Goal: Information Seeking & Learning: Learn about a topic

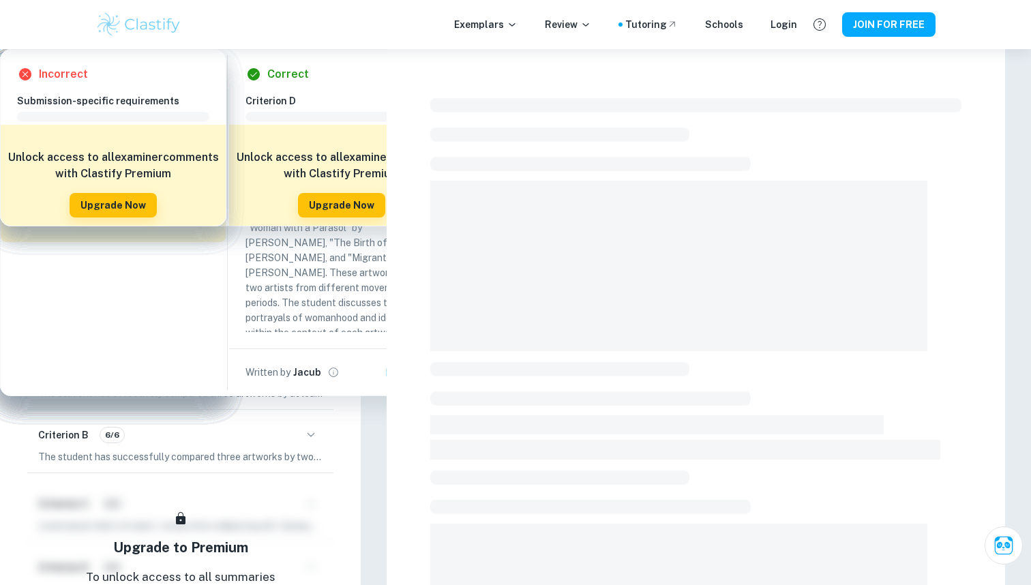
scroll to position [66, 0]
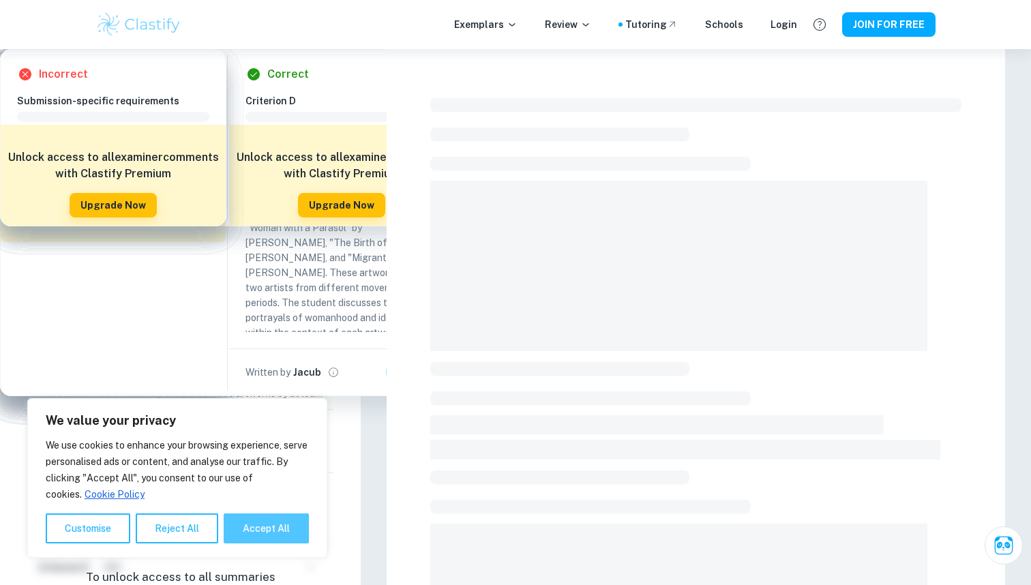
click at [282, 531] on button "Accept All" at bounding box center [266, 529] width 85 height 30
checkbox input "true"
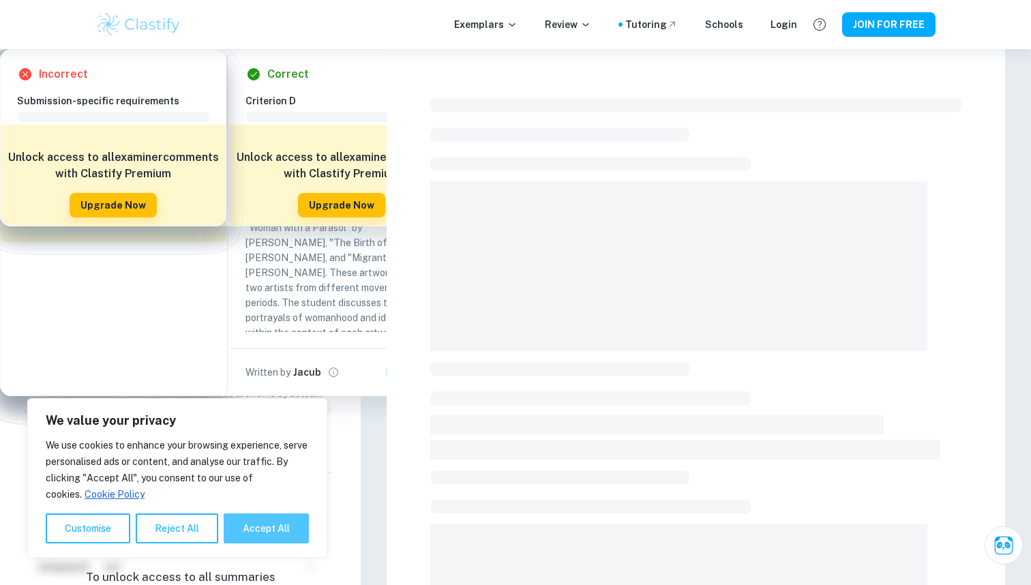
checkbox input "true"
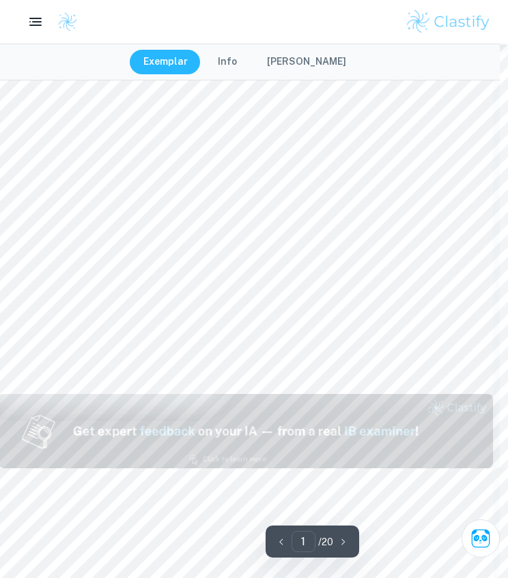
scroll to position [0, 8]
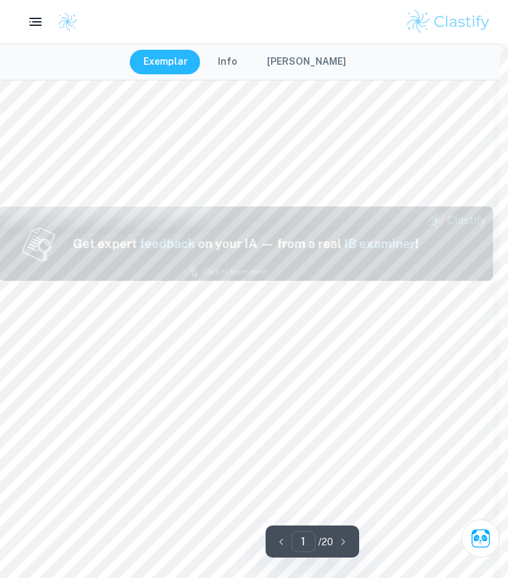
type input "2"
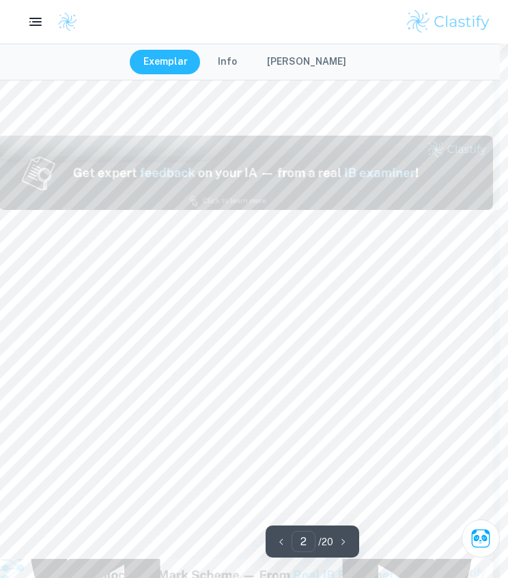
click at [202, 262] on div at bounding box center [157, 261] width 183 height 18
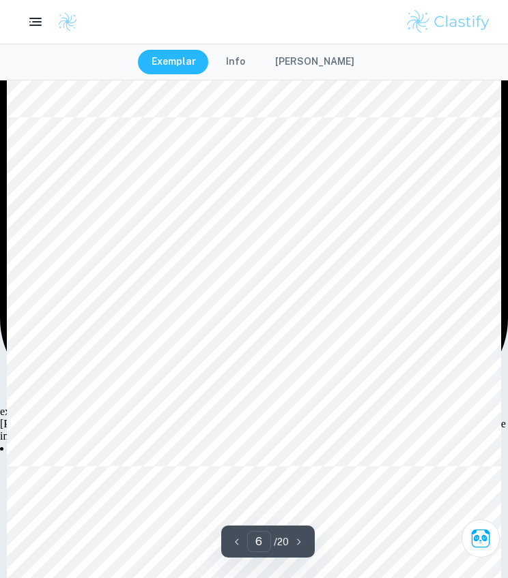
scroll to position [1974, 0]
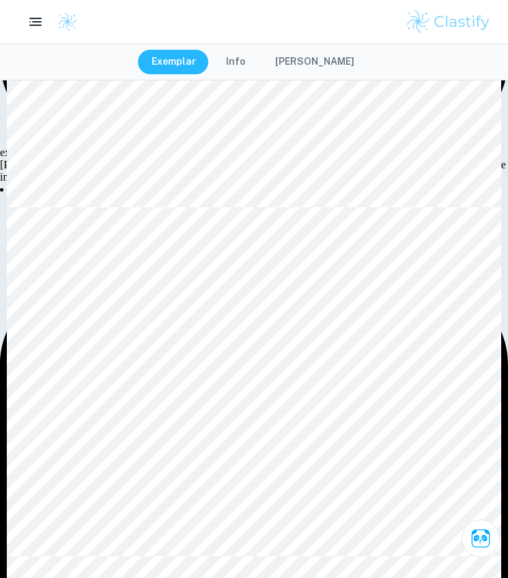
type input "7"
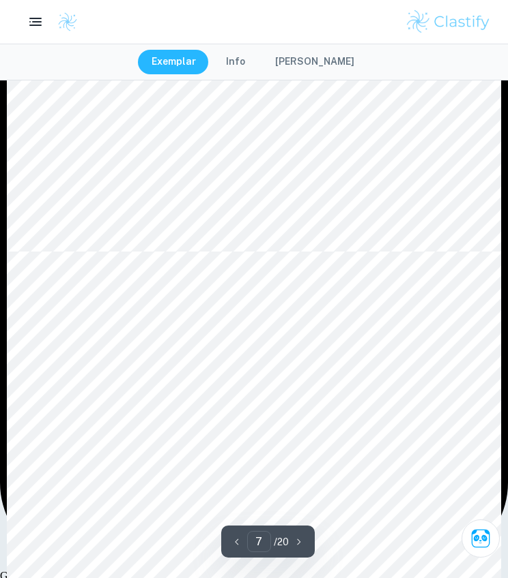
scroll to position [2434, 0]
